Goal: Navigation & Orientation: Find specific page/section

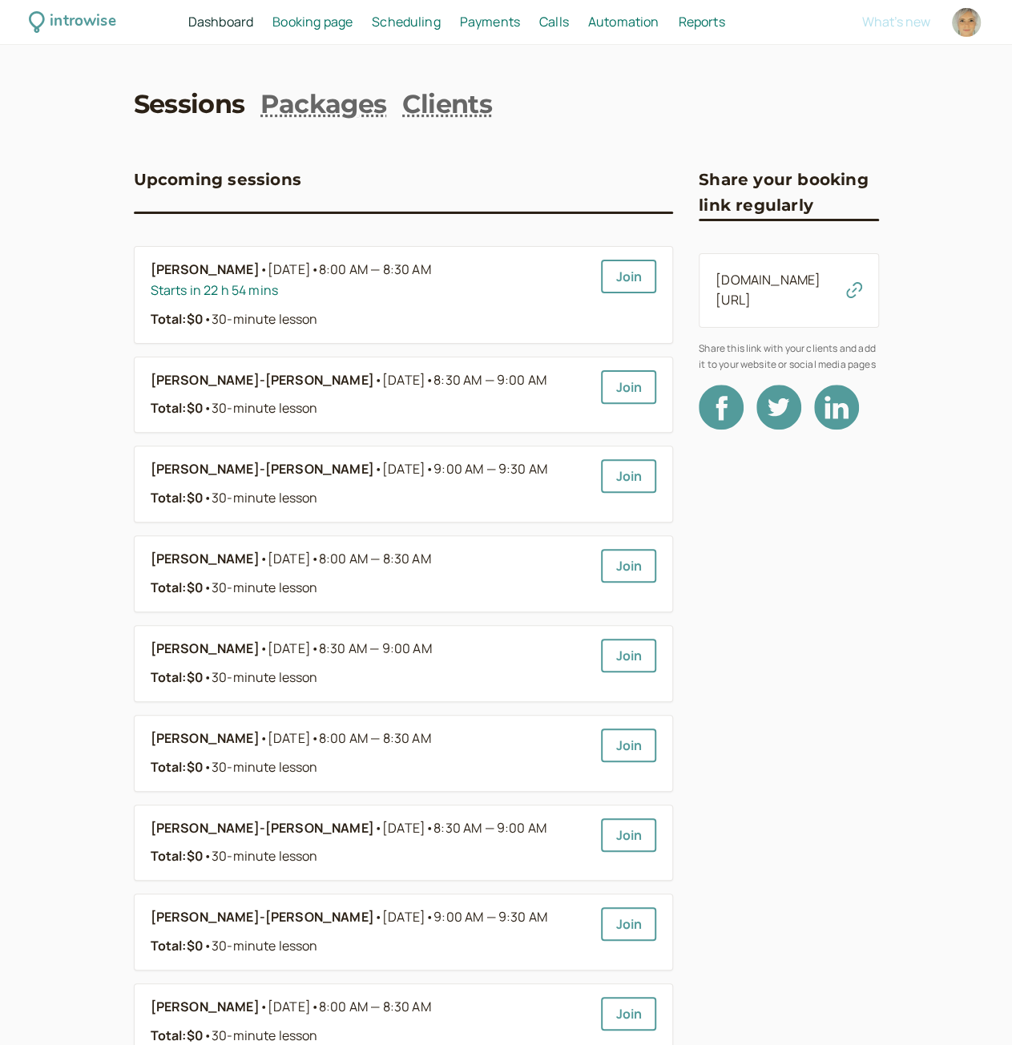
click at [397, 31] on link "Scheduling Scheduling" at bounding box center [406, 22] width 69 height 21
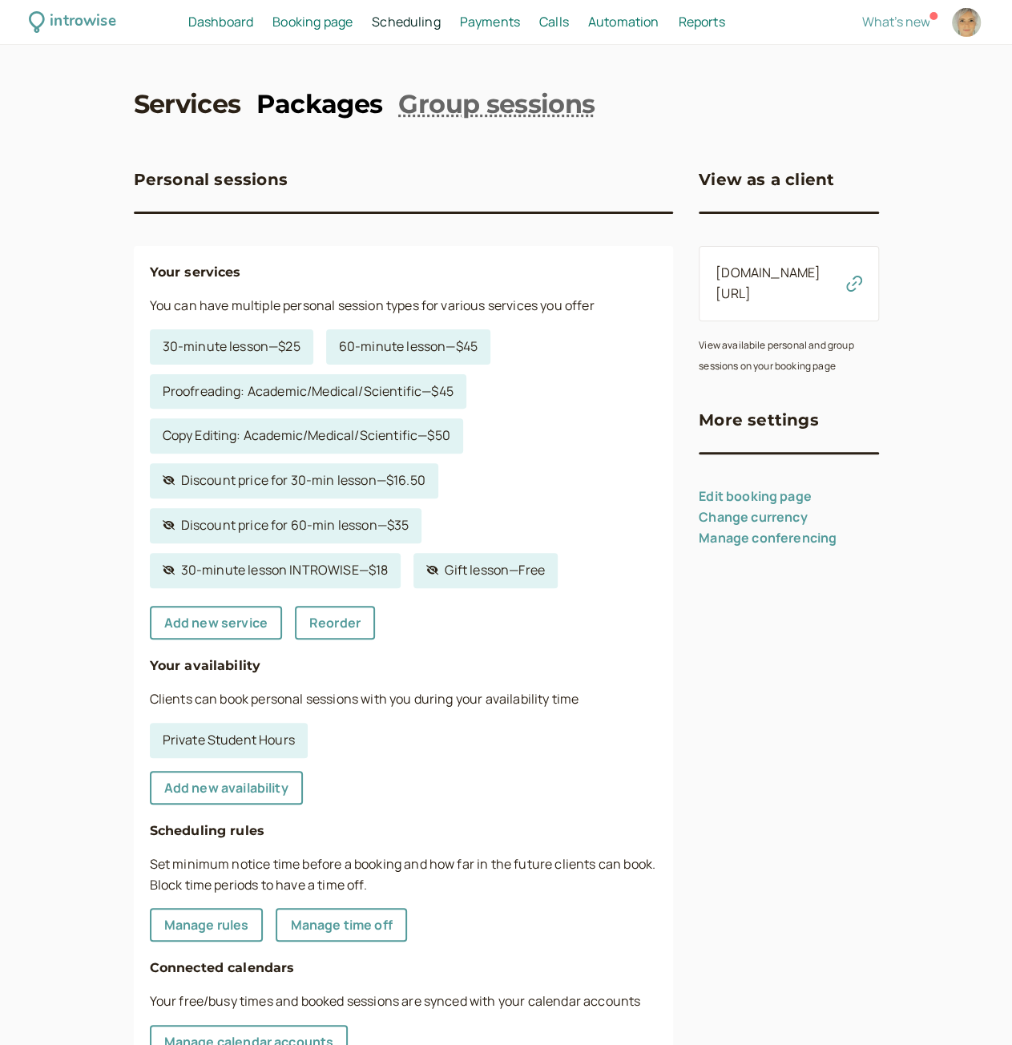
click at [317, 107] on link "Packages" at bounding box center [320, 105] width 126 height 36
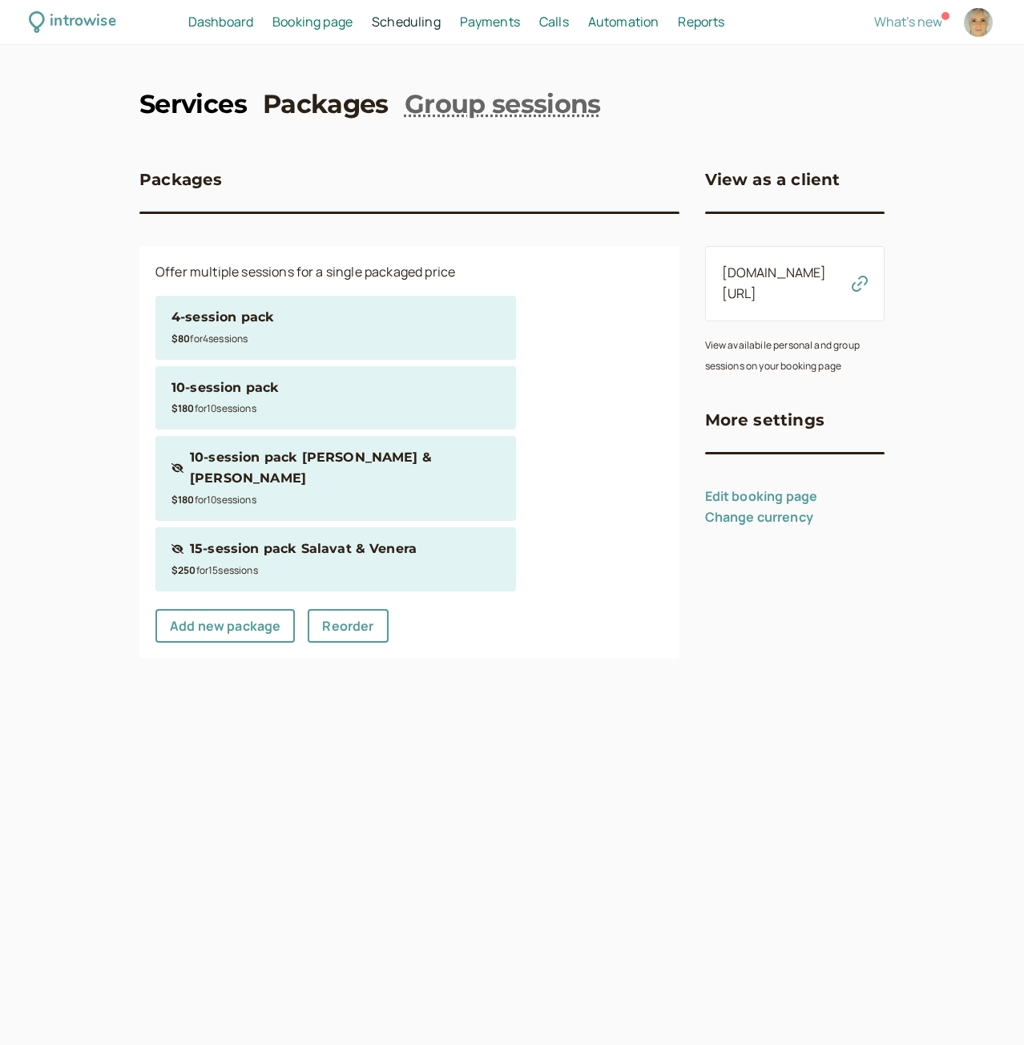
click at [208, 103] on link "Services" at bounding box center [192, 105] width 107 height 36
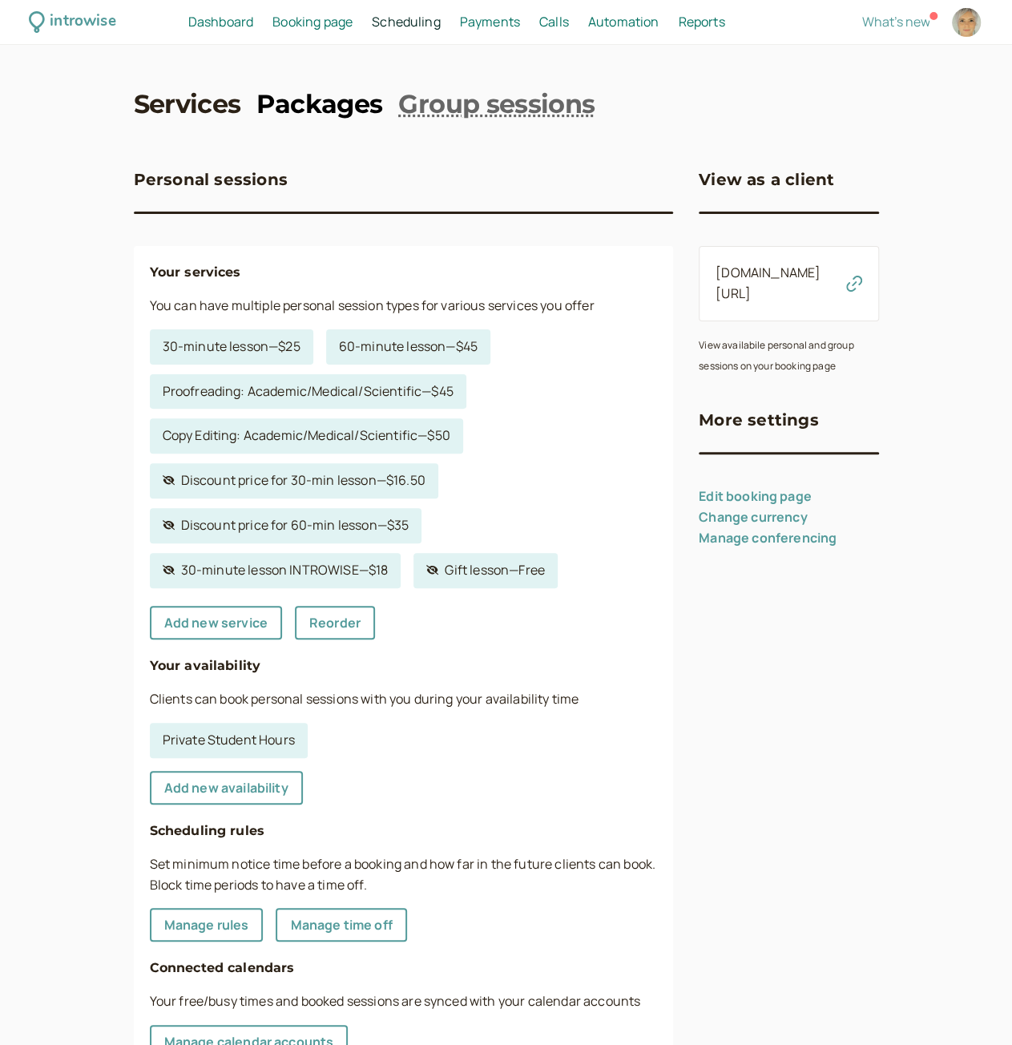
click at [357, 104] on link "Packages" at bounding box center [320, 105] width 126 height 36
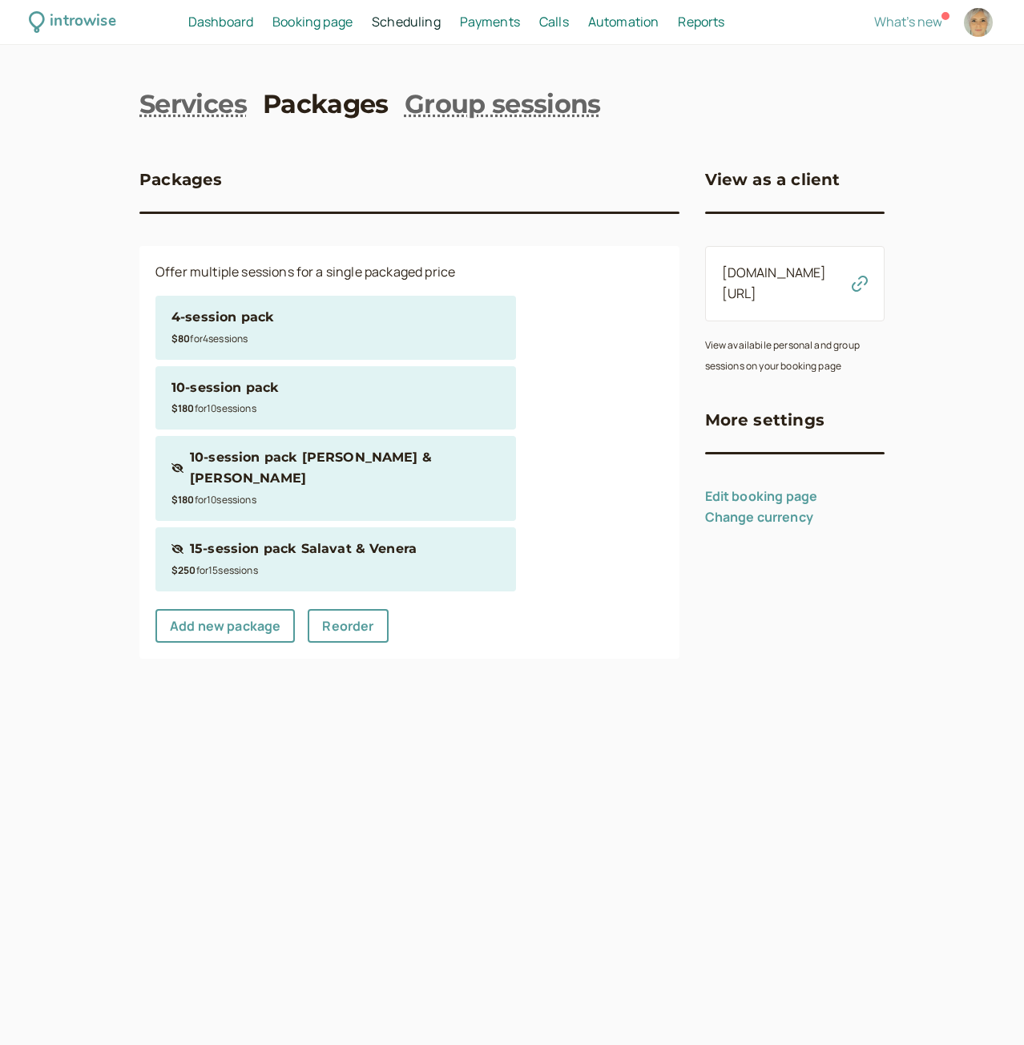
click at [263, 87] on link "Packages" at bounding box center [326, 105] width 126 height 36
